Goal: Information Seeking & Learning: Check status

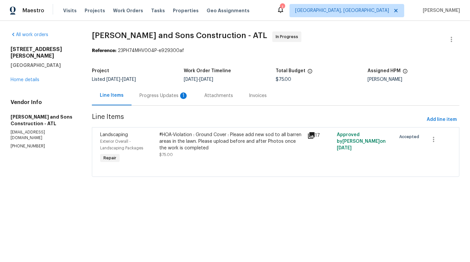
click at [161, 98] on div "Progress Updates 1" at bounding box center [164, 95] width 49 height 7
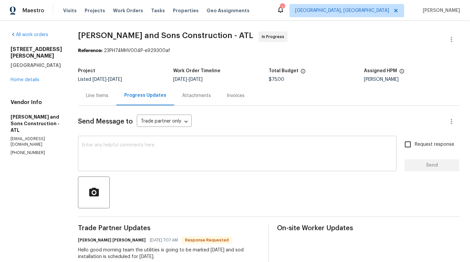
click at [132, 158] on textarea at bounding box center [237, 154] width 311 height 23
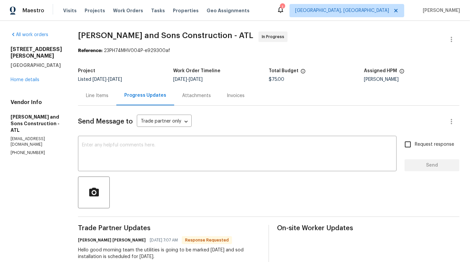
click at [26, 155] on p "(470) 302-1542" at bounding box center [37, 153] width 52 height 6
copy p "(470) 302-1542"
click at [78, 103] on div "Line Items" at bounding box center [97, 96] width 38 height 20
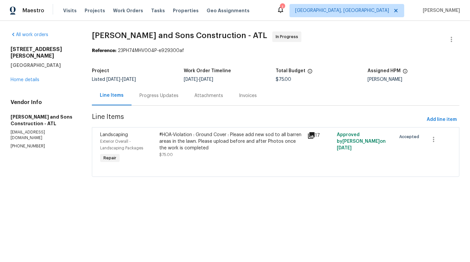
click at [144, 103] on div "Progress Updates" at bounding box center [159, 96] width 55 height 20
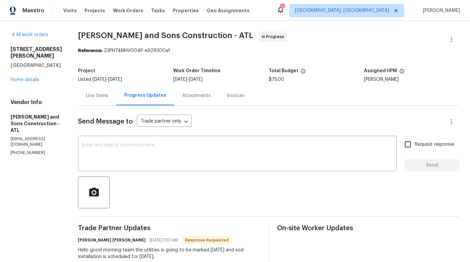
click at [28, 155] on div "Vendor Info Reyes and Sons Construction - ATL arie10jx@gmail.com (470) 302-1542" at bounding box center [37, 127] width 52 height 57
click at [28, 155] on p "(470) 302-1542" at bounding box center [37, 153] width 52 height 6
copy p "(470) 302-1542"
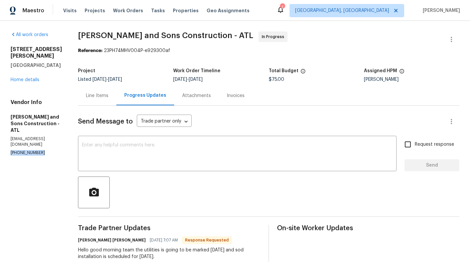
scroll to position [34, 0]
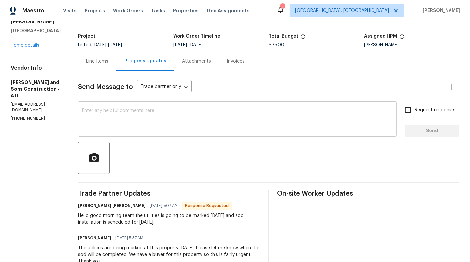
click at [117, 113] on textarea at bounding box center [237, 119] width 311 height 23
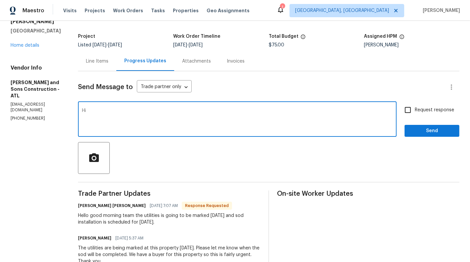
type textarea "H"
type textarea "T"
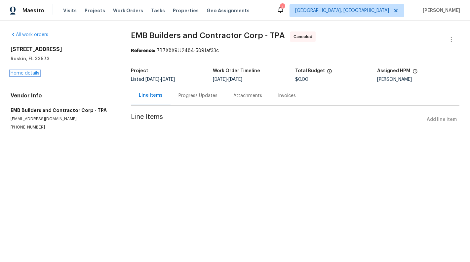
click at [18, 73] on link "Home details" at bounding box center [25, 73] width 29 height 5
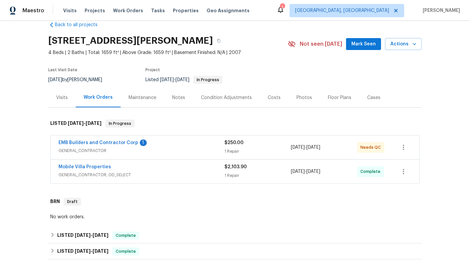
scroll to position [28, 0]
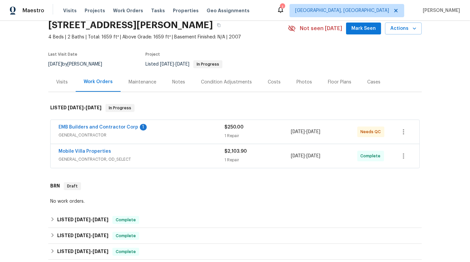
click at [212, 129] on div "EMB Builders and Contractor Corp 1" at bounding box center [142, 128] width 166 height 8
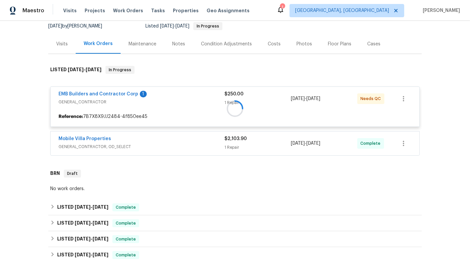
scroll to position [66, 0]
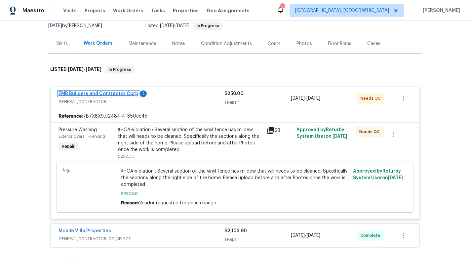
click at [68, 95] on link "EMB Builders and Contractor Corp" at bounding box center [99, 93] width 80 height 5
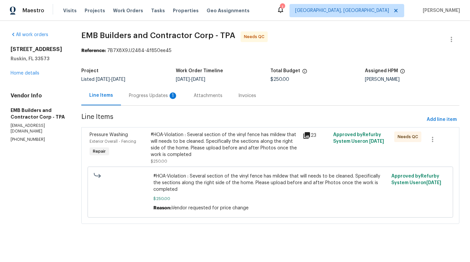
click at [153, 102] on div "Progress Updates 1" at bounding box center [153, 96] width 65 height 20
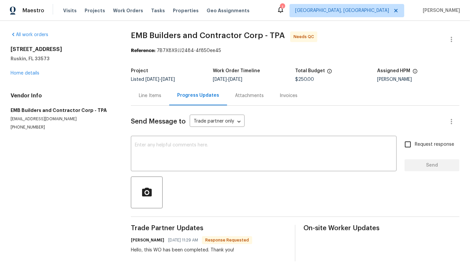
scroll to position [10, 0]
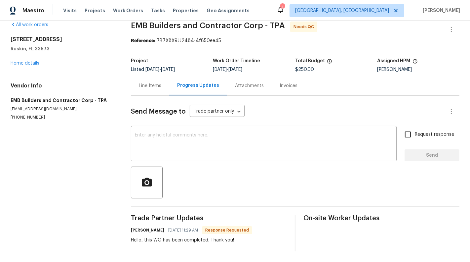
click at [148, 91] on div "Line Items" at bounding box center [150, 86] width 38 height 20
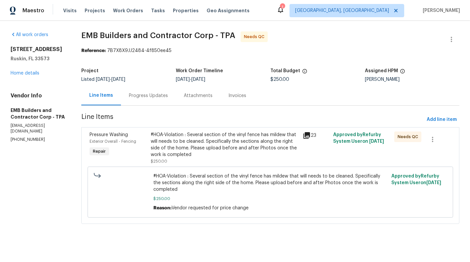
click at [203, 160] on div "#HOA-Violation : Several section of the vinyl fence has mildew that will needs …" at bounding box center [225, 147] width 148 height 33
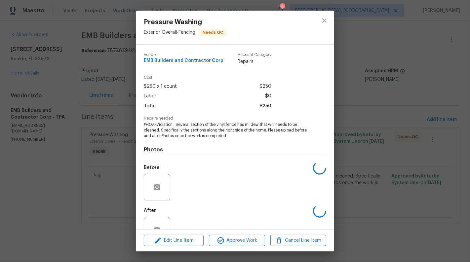
scroll to position [21, 0]
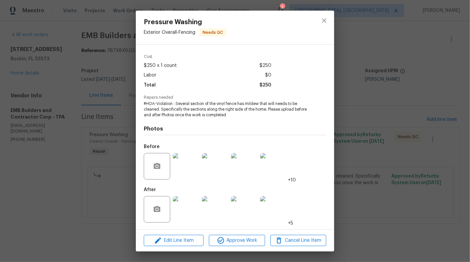
click at [177, 207] on img at bounding box center [186, 209] width 26 height 26
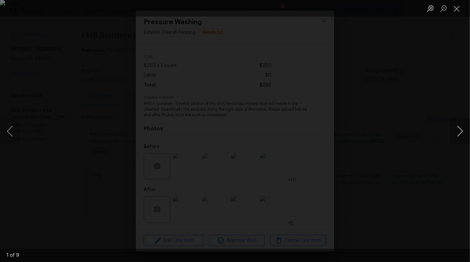
click at [467, 127] on button "Next image" at bounding box center [460, 131] width 20 height 26
click at [468, 129] on button "Next image" at bounding box center [460, 131] width 20 height 26
click at [464, 131] on button "Next image" at bounding box center [460, 131] width 20 height 26
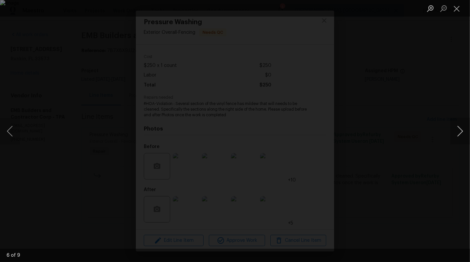
click at [459, 129] on button "Next image" at bounding box center [460, 131] width 20 height 26
click at [468, 134] on button "Next image" at bounding box center [460, 131] width 20 height 26
click at [460, 129] on button "Next image" at bounding box center [460, 131] width 20 height 26
click at [456, 139] on button "Next image" at bounding box center [460, 131] width 20 height 26
click at [463, 129] on button "Next image" at bounding box center [460, 131] width 20 height 26
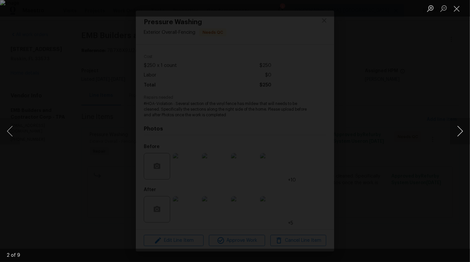
click at [463, 129] on button "Next image" at bounding box center [460, 131] width 20 height 26
click at [465, 129] on button "Next image" at bounding box center [460, 131] width 20 height 26
click at [464, 128] on button "Next image" at bounding box center [460, 131] width 20 height 26
click at [458, 10] on button "Close lightbox" at bounding box center [456, 9] width 13 height 12
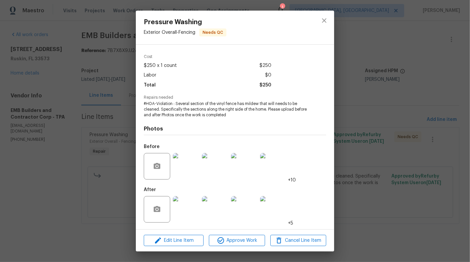
click at [459, 120] on div "Pressure Washing Exterior Overall - Fencing Needs QC Vendor EMB Builders and Co…" at bounding box center [235, 131] width 470 height 262
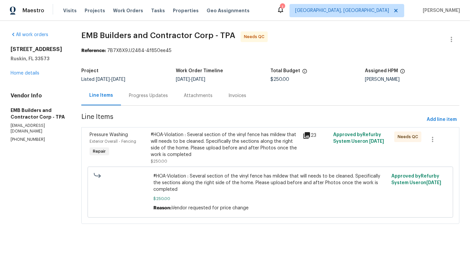
click at [132, 93] on div "Progress Updates" at bounding box center [148, 95] width 39 height 7
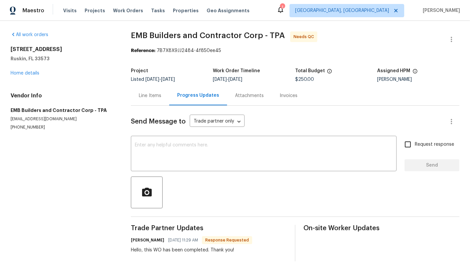
click at [145, 104] on div "Line Items" at bounding box center [150, 96] width 38 height 20
